Goal: Information Seeking & Learning: Learn about a topic

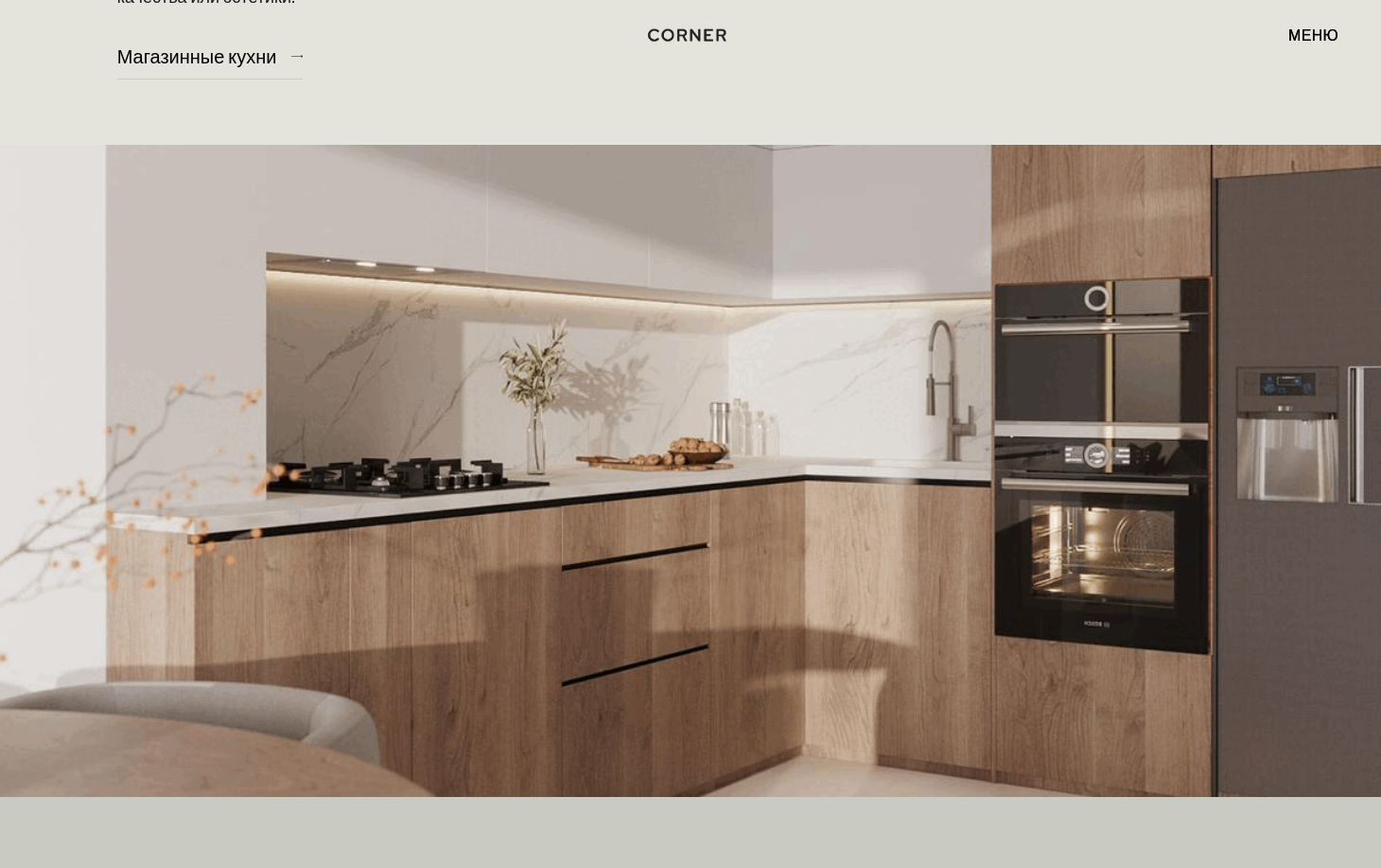
scroll to position [473, 0]
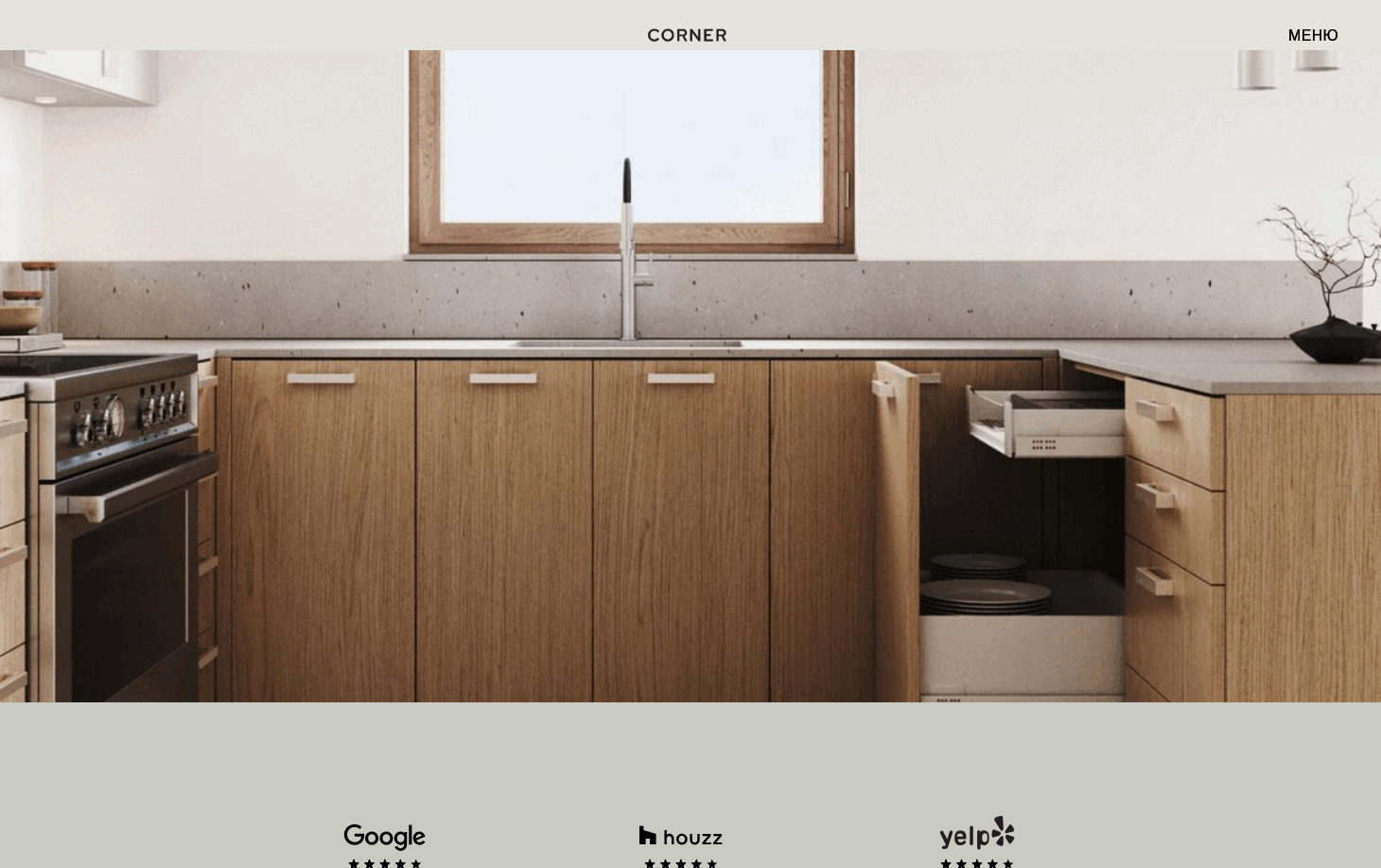
click at [831, 513] on img at bounding box center [690, 376] width 1381 height 652
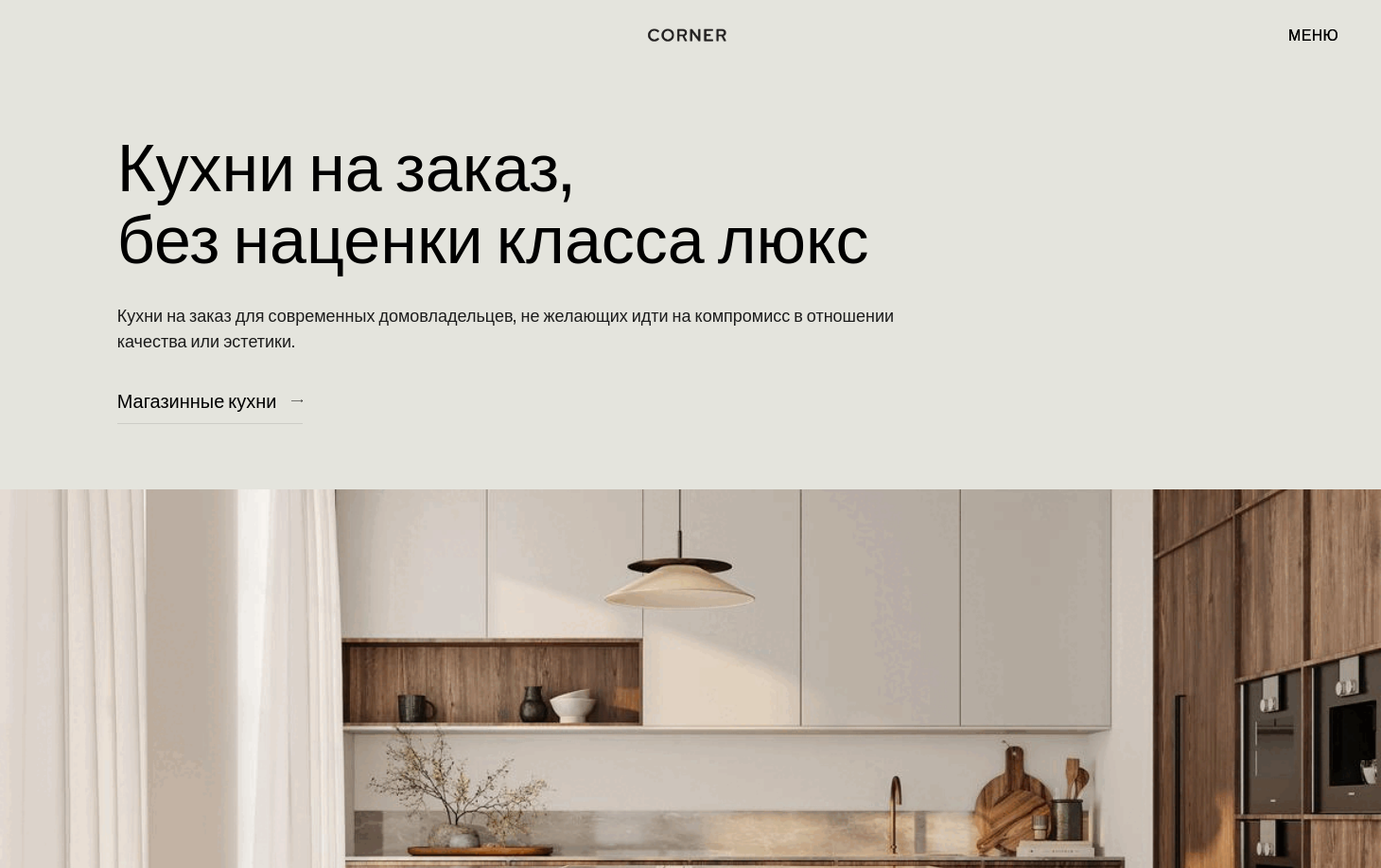
scroll to position [0, 0]
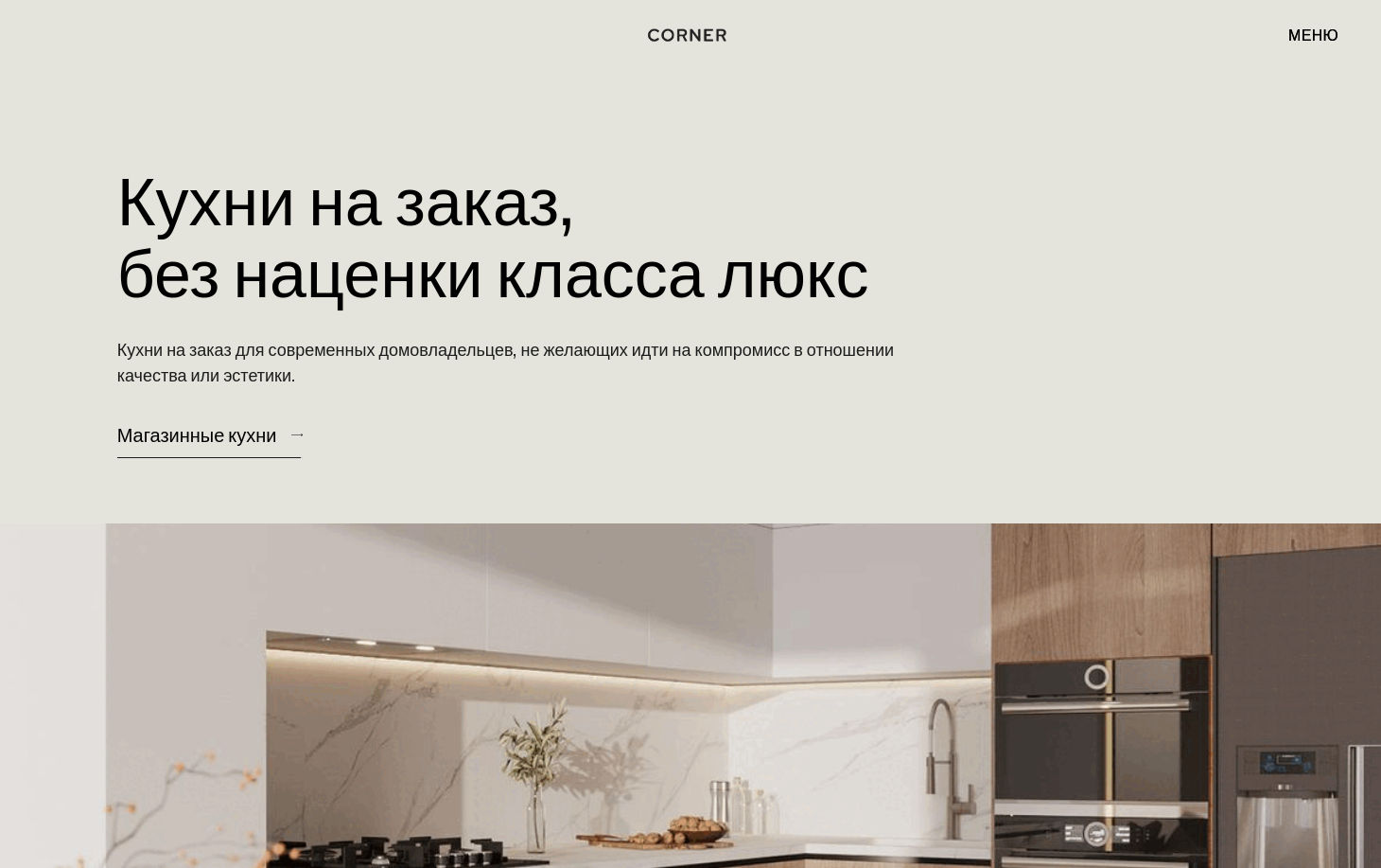
click at [220, 425] on div "Магазинные кухни" at bounding box center [197, 434] width 160 height 26
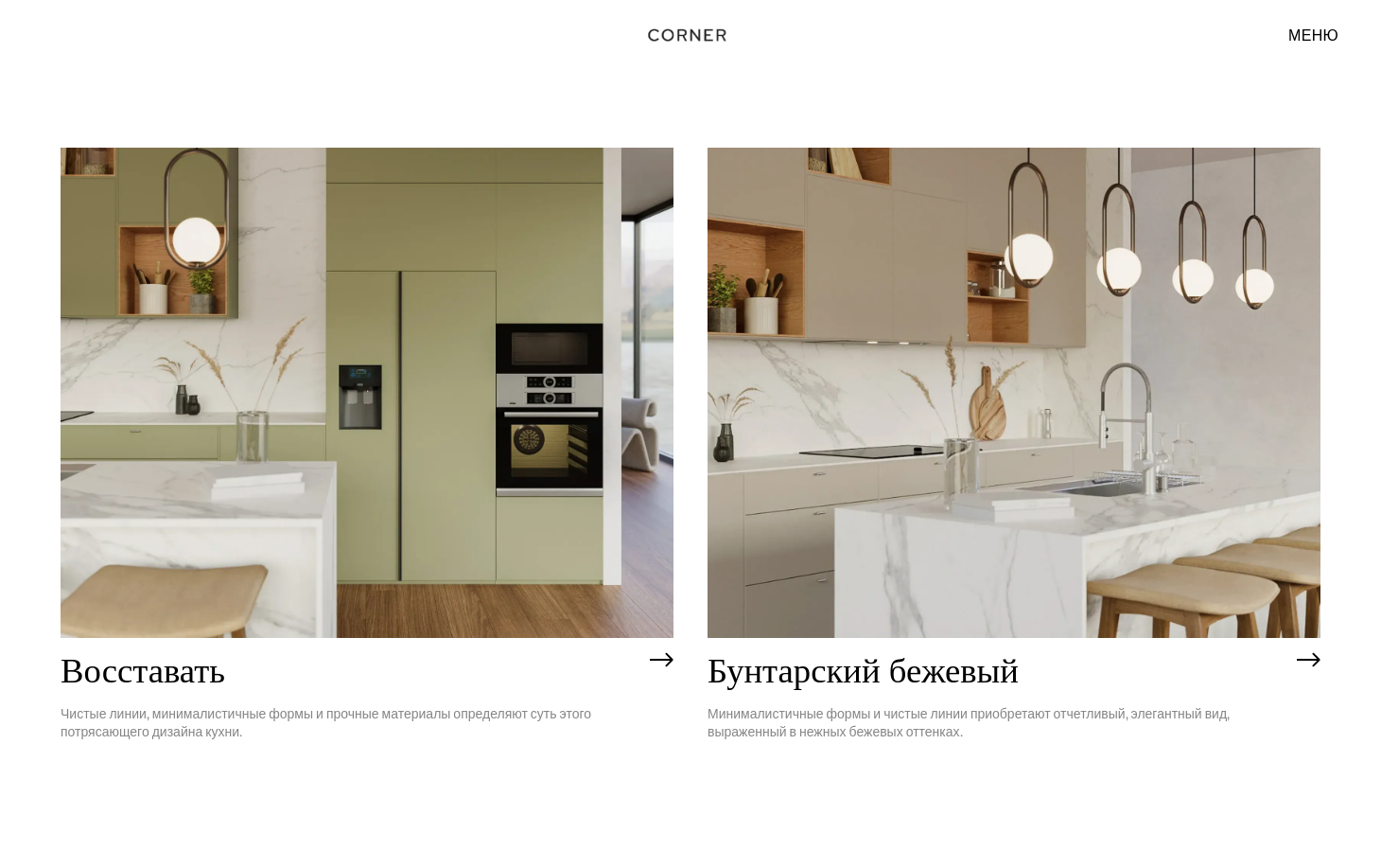
scroll to position [3123, 0]
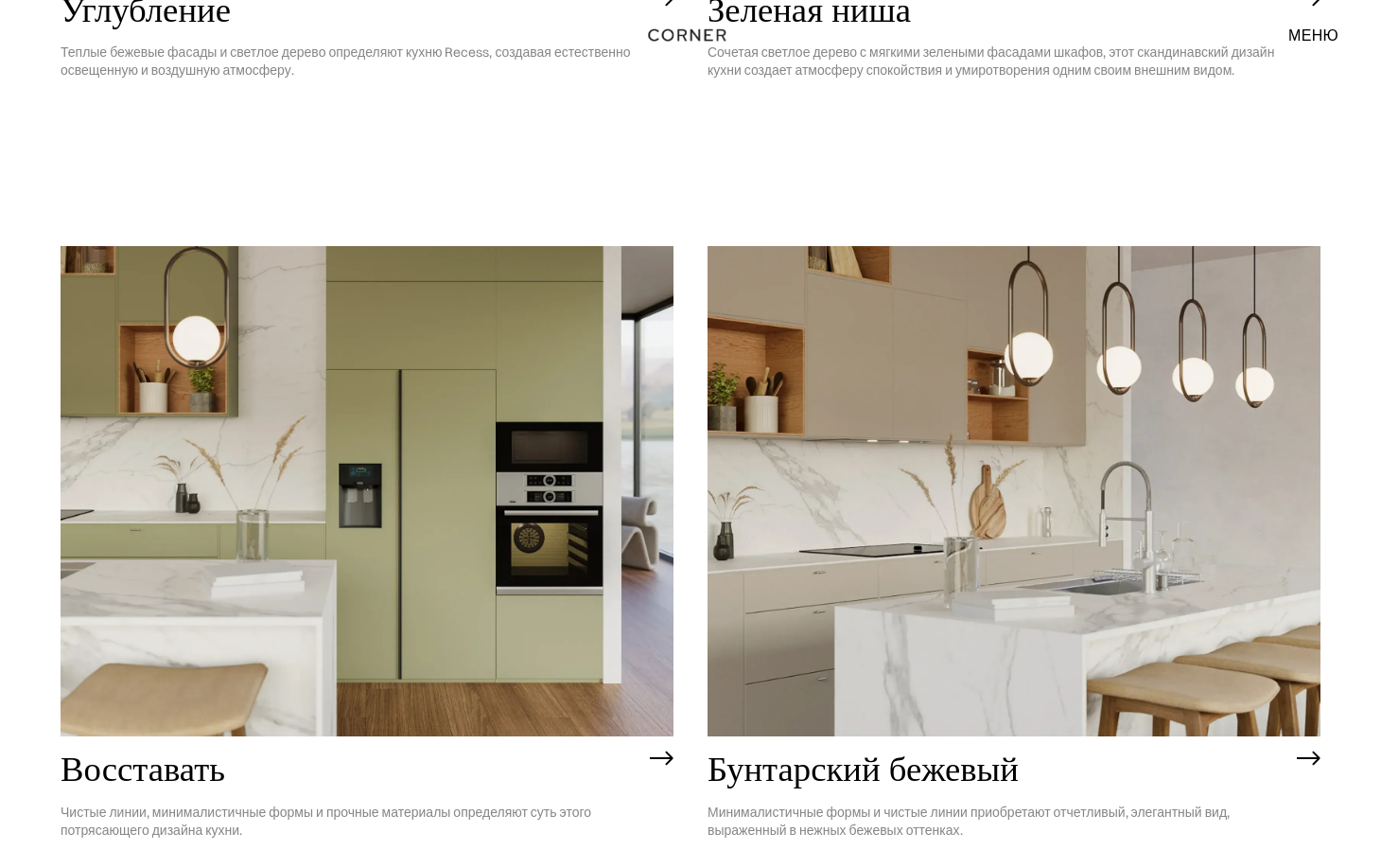
click at [1008, 556] on img at bounding box center [1014, 491] width 613 height 490
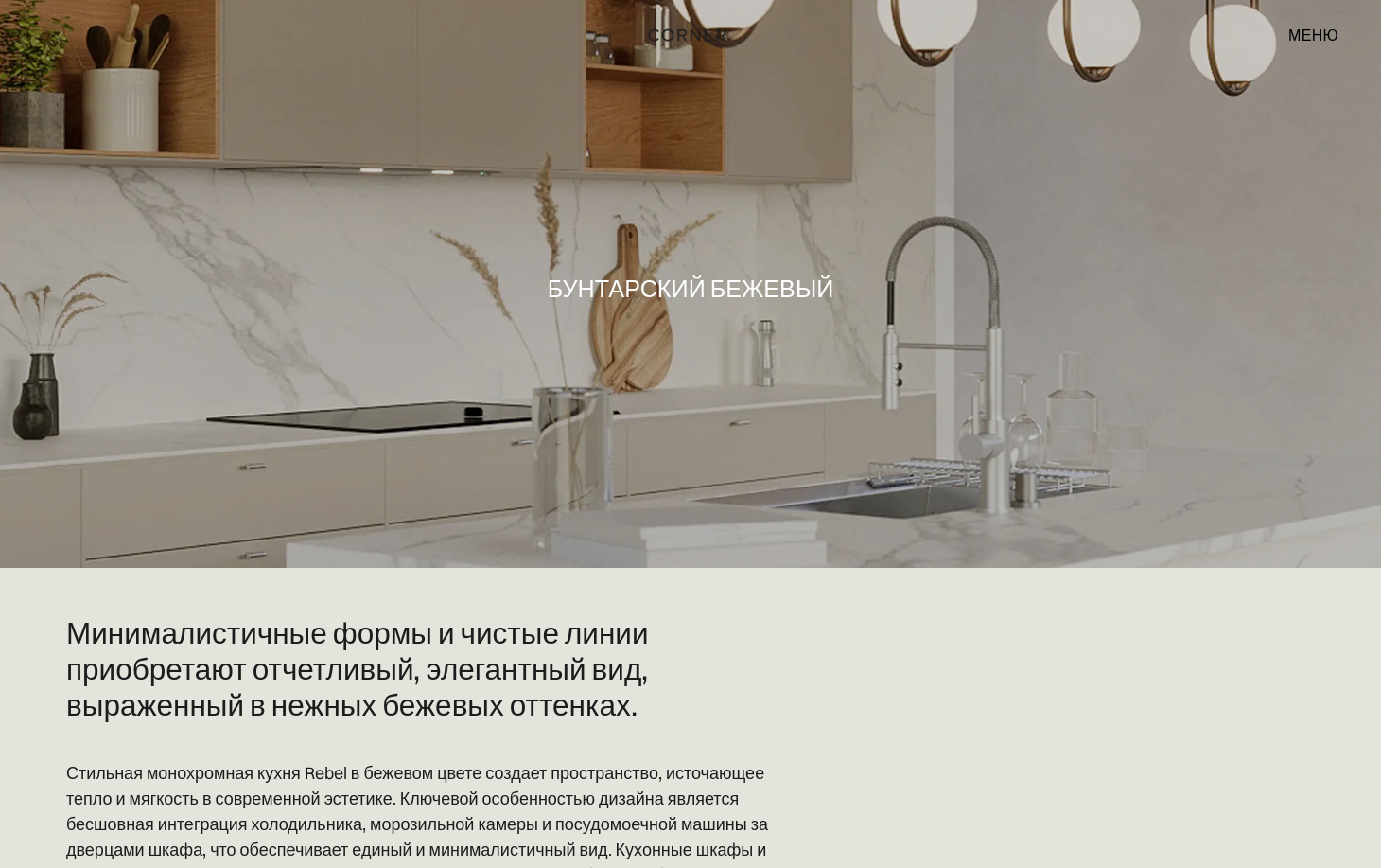
click at [862, 179] on div at bounding box center [690, 283] width 1381 height 568
